Goal: Find specific page/section: Find specific page/section

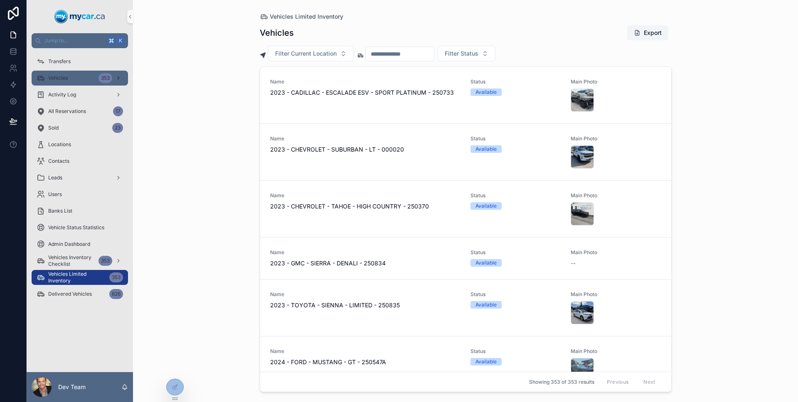
click at [54, 76] on span "Vehicles" at bounding box center [58, 78] width 20 height 7
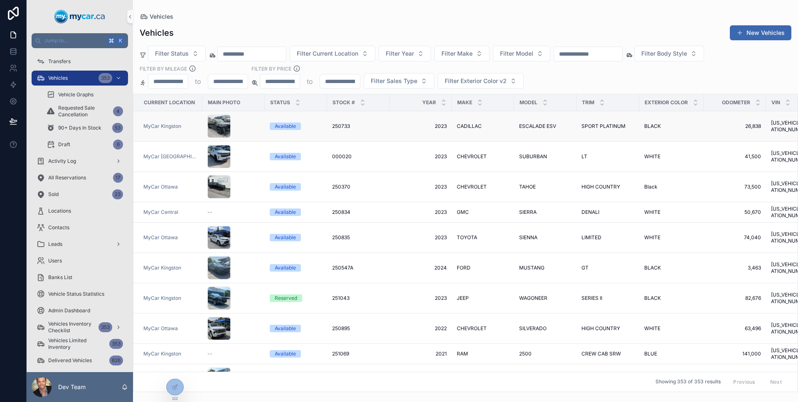
click at [252, 128] on div "scrollable content" at bounding box center [233, 126] width 52 height 23
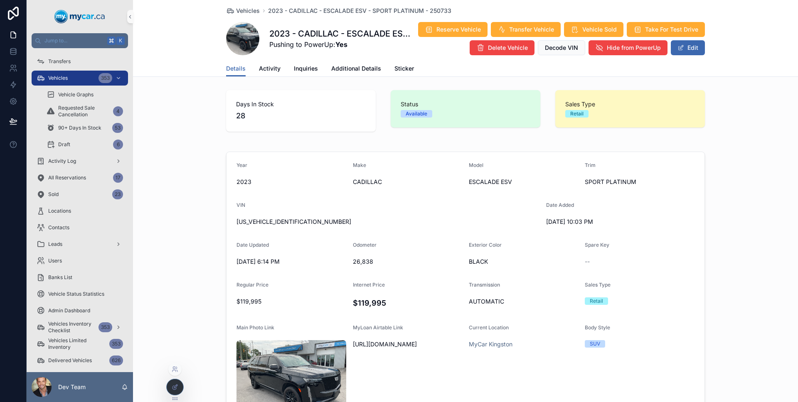
click at [175, 383] on div at bounding box center [175, 388] width 17 height 16
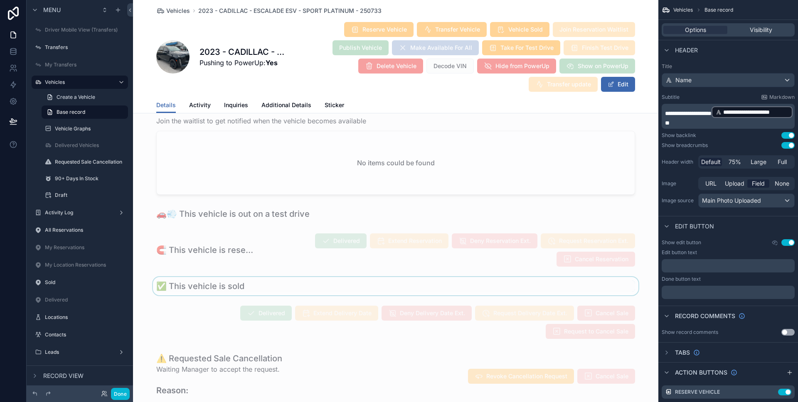
scroll to position [140, 0]
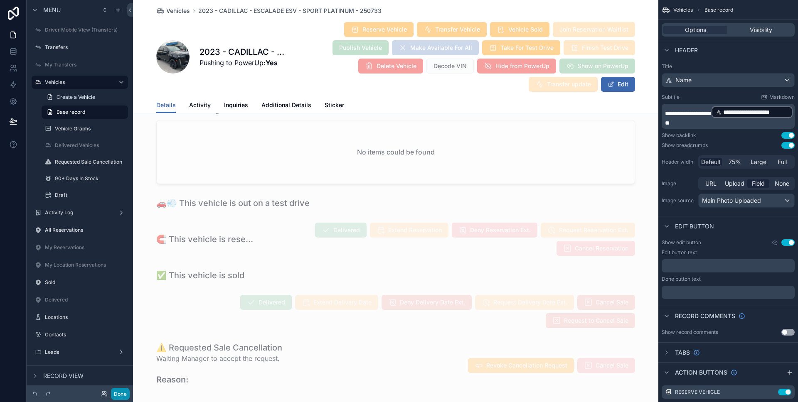
click at [115, 397] on button "Done" at bounding box center [120, 394] width 19 height 12
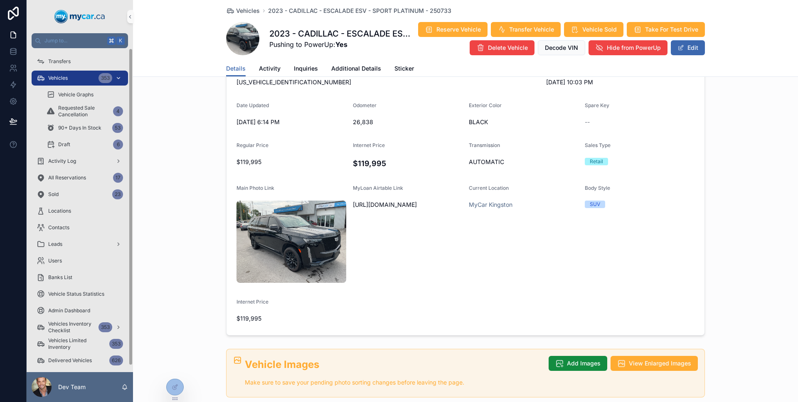
click at [81, 75] on div "Vehicles 353" at bounding box center [80, 78] width 86 height 13
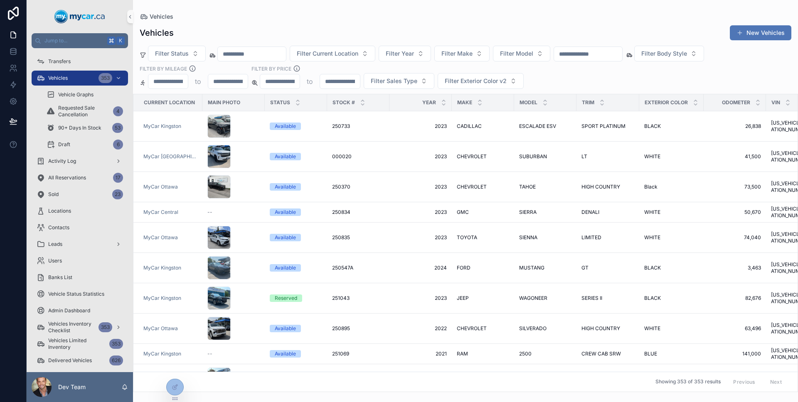
click at [746, 29] on button "New Vehicles" at bounding box center [761, 32] width 62 height 15
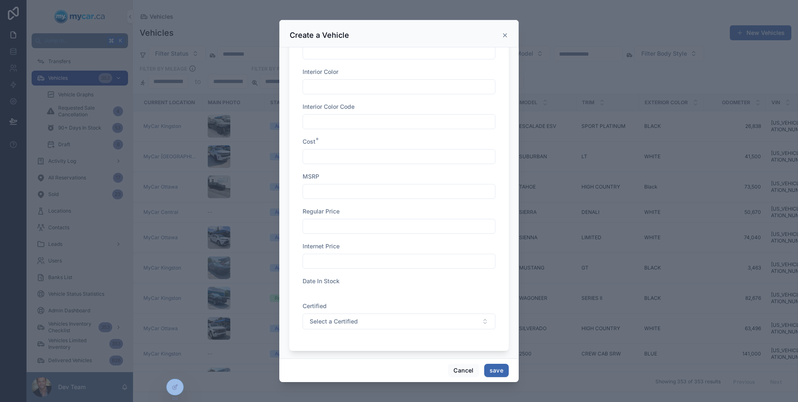
scroll to position [769, 0]
click at [398, 185] on div "Exterior Color v2 *" at bounding box center [399, 188] width 193 height 26
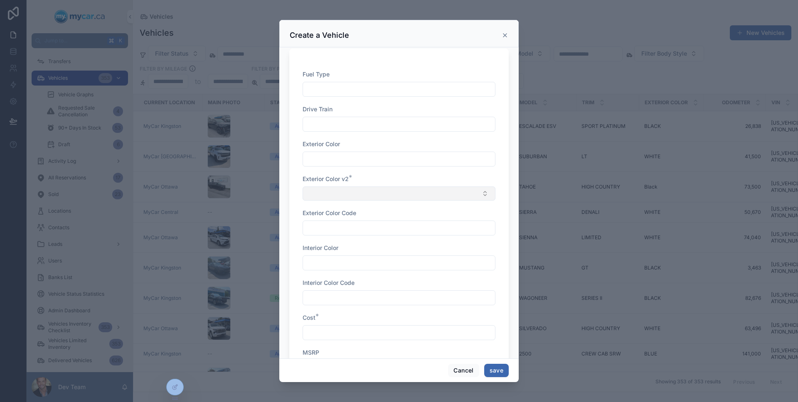
click at [396, 190] on button "Select Button" at bounding box center [399, 194] width 193 height 14
click at [395, 191] on button "Select Button" at bounding box center [399, 194] width 193 height 14
click at [507, 33] on icon "scrollable content" at bounding box center [505, 35] width 7 height 7
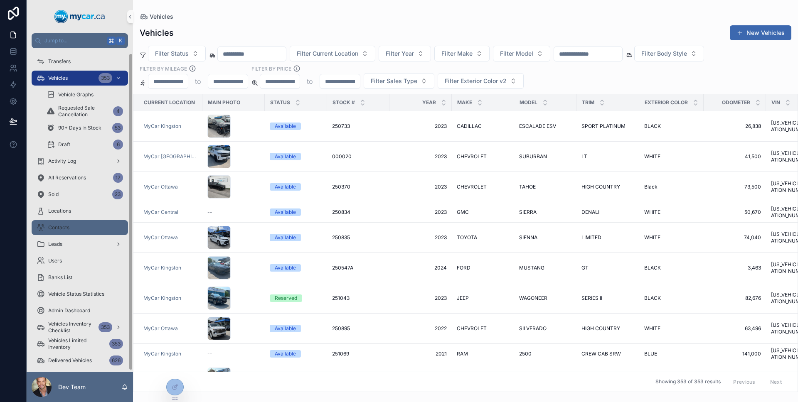
scroll to position [7, 0]
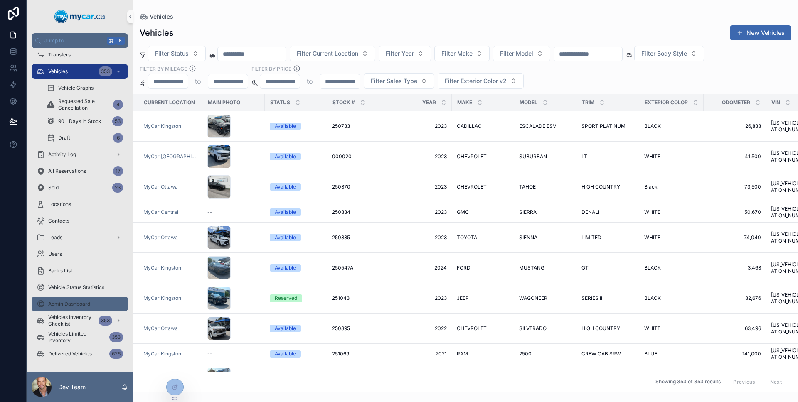
click at [83, 303] on span "Admin Dashboard" at bounding box center [69, 304] width 42 height 7
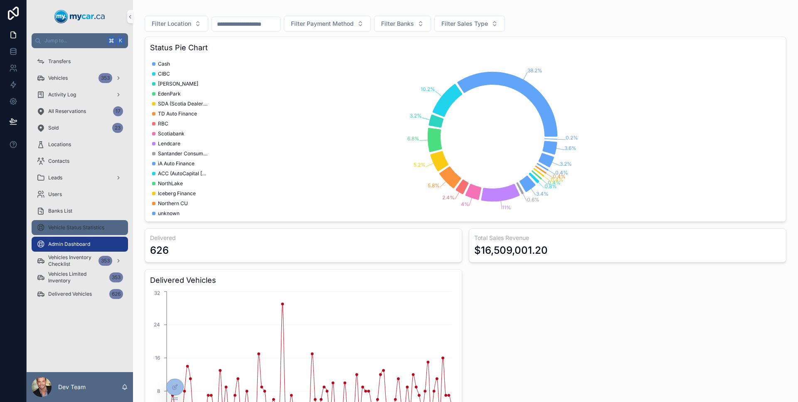
click at [72, 227] on span "Vehicle Status Statistics" at bounding box center [76, 227] width 56 height 7
